Goal: Navigation & Orientation: Find specific page/section

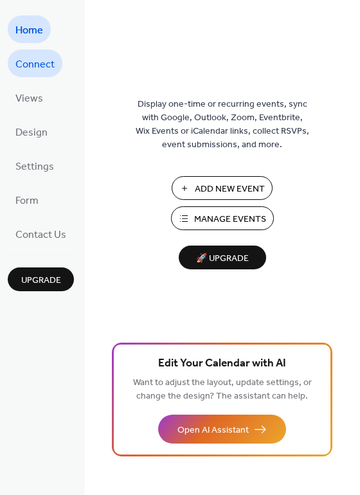
click at [21, 71] on span "Connect" at bounding box center [34, 65] width 39 height 20
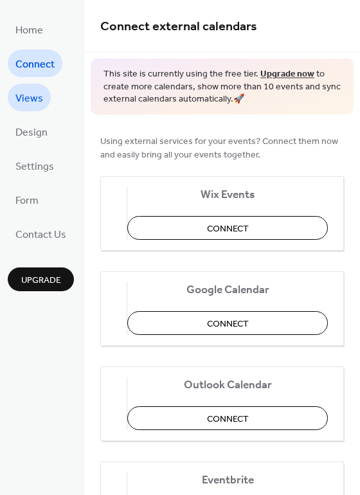
click at [35, 107] on span "Views" at bounding box center [29, 99] width 28 height 20
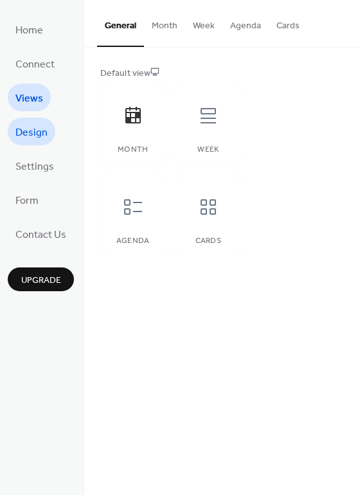
click at [40, 134] on span "Design" at bounding box center [31, 133] width 32 height 20
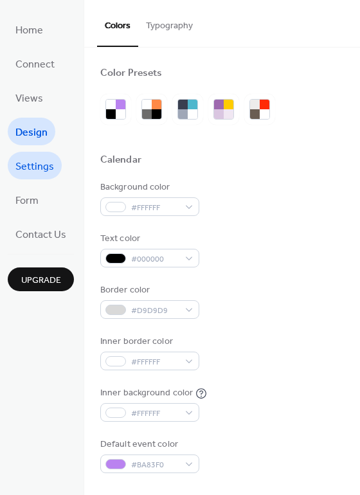
click at [45, 162] on span "Settings" at bounding box center [34, 167] width 39 height 20
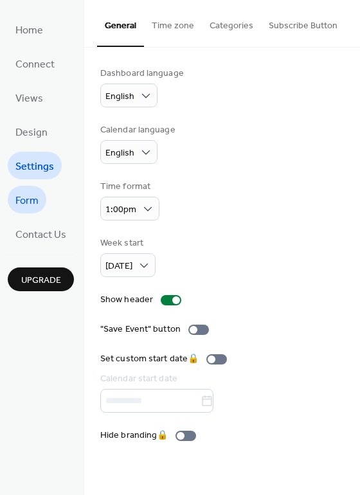
click at [39, 197] on link "Form" at bounding box center [27, 200] width 39 height 28
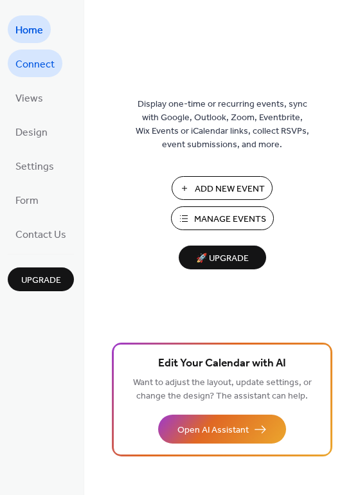
click at [30, 64] on span "Connect" at bounding box center [34, 65] width 39 height 20
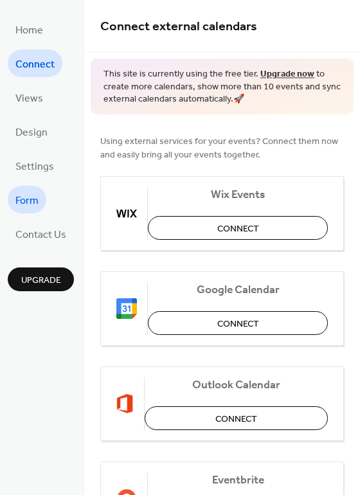
click at [33, 198] on span "Form" at bounding box center [26, 201] width 23 height 20
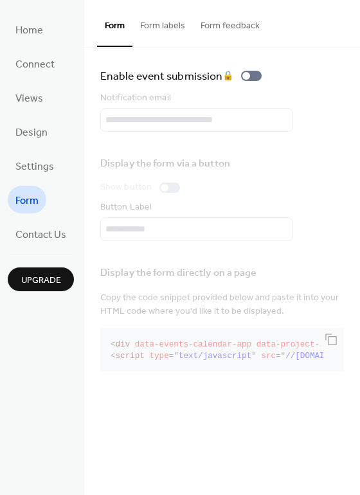
click at [33, 24] on span "Home" at bounding box center [29, 31] width 28 height 20
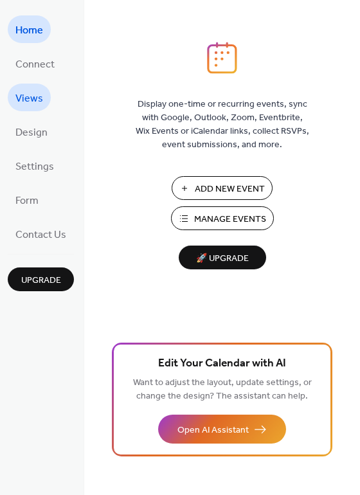
click at [35, 85] on link "Views" at bounding box center [29, 97] width 43 height 28
